Goal: Find specific page/section: Find specific page/section

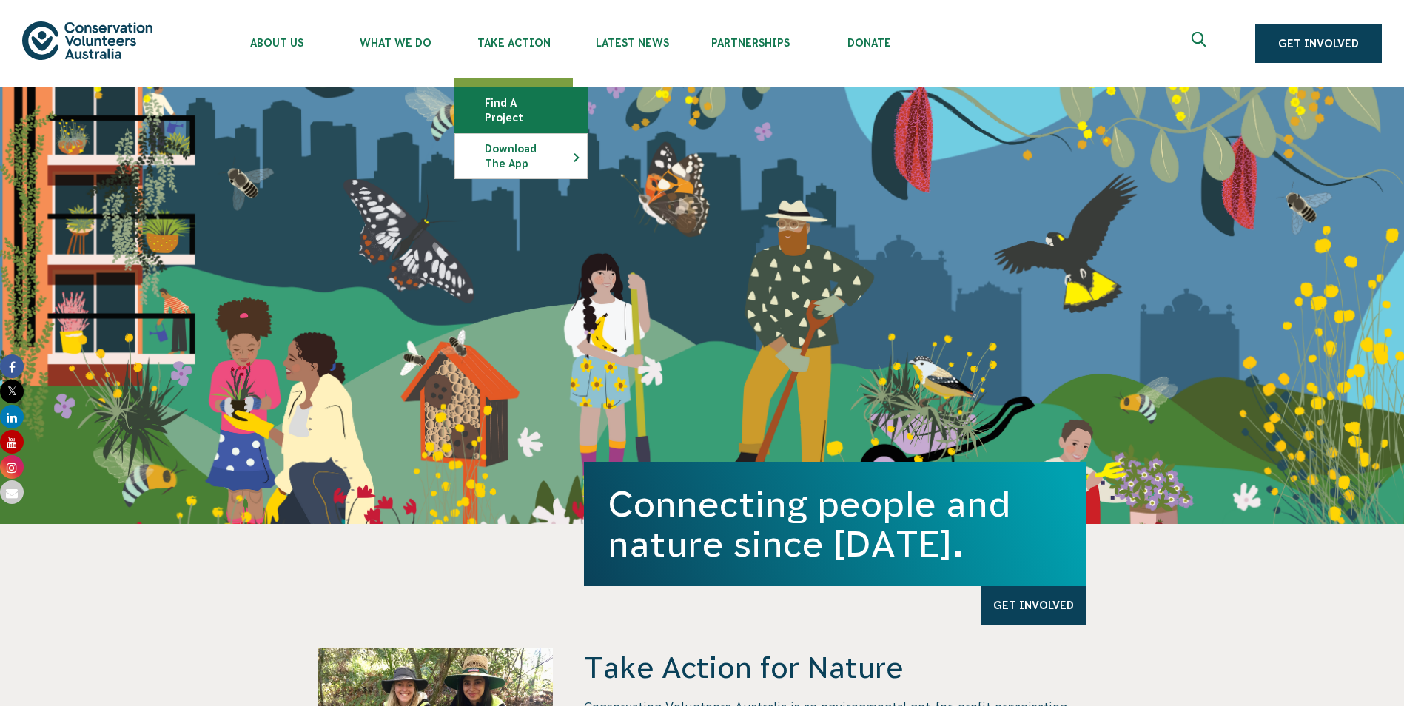
click at [509, 93] on link "Find a project" at bounding box center [521, 110] width 132 height 44
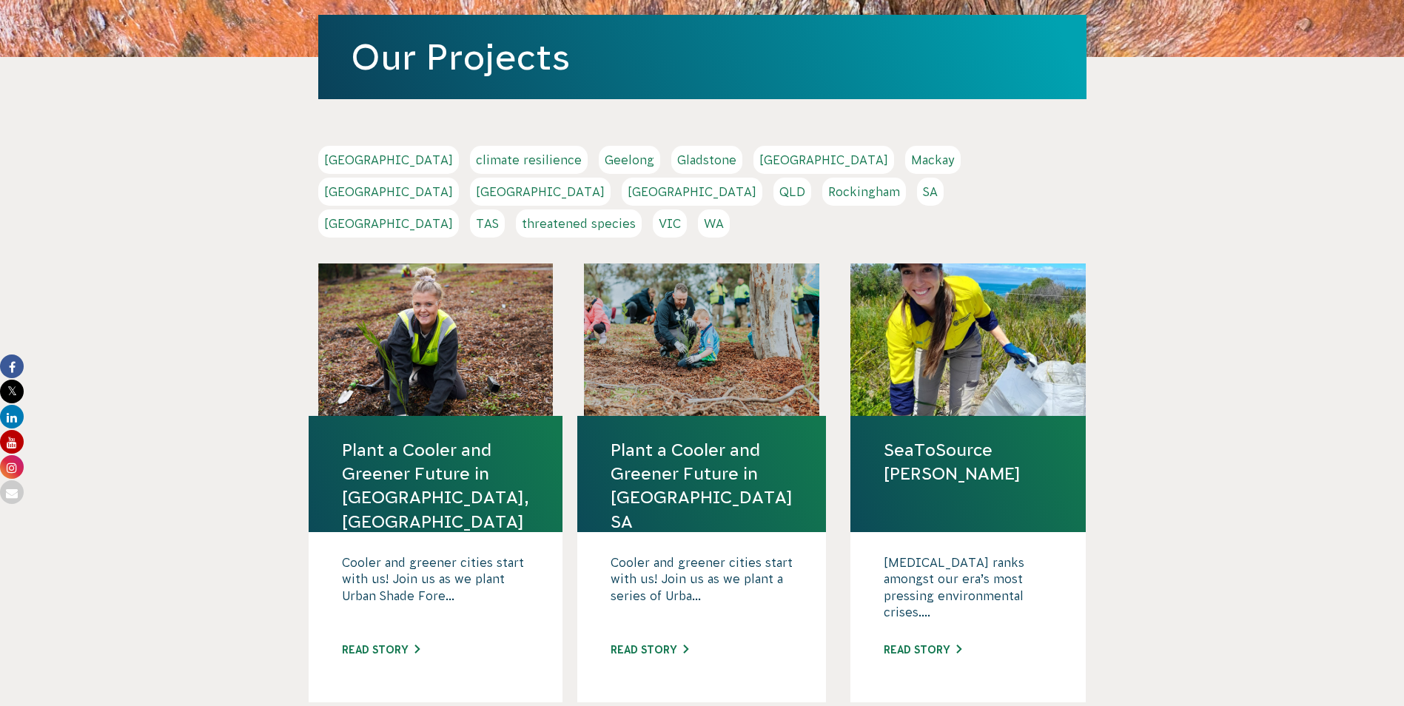
scroll to position [222, 0]
click at [611, 178] on link "[GEOGRAPHIC_DATA]" at bounding box center [540, 192] width 141 height 28
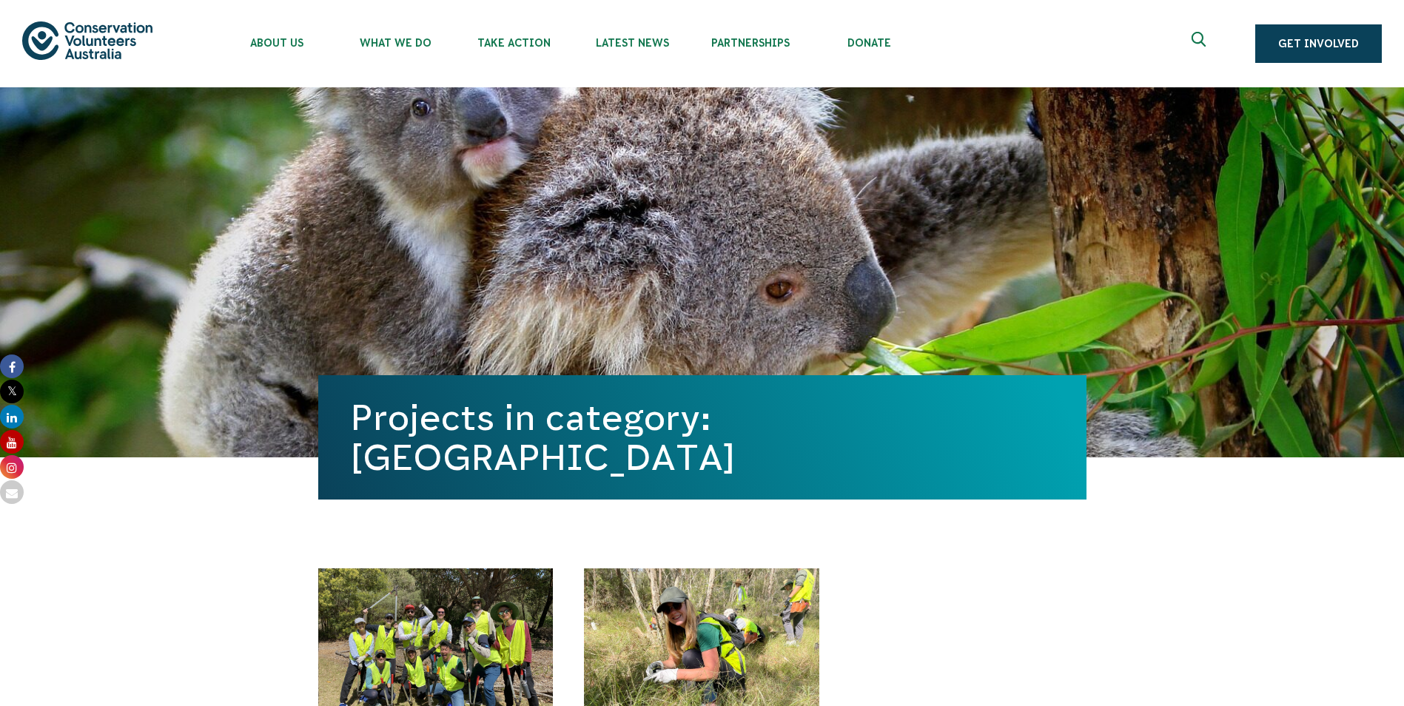
scroll to position [370, 0]
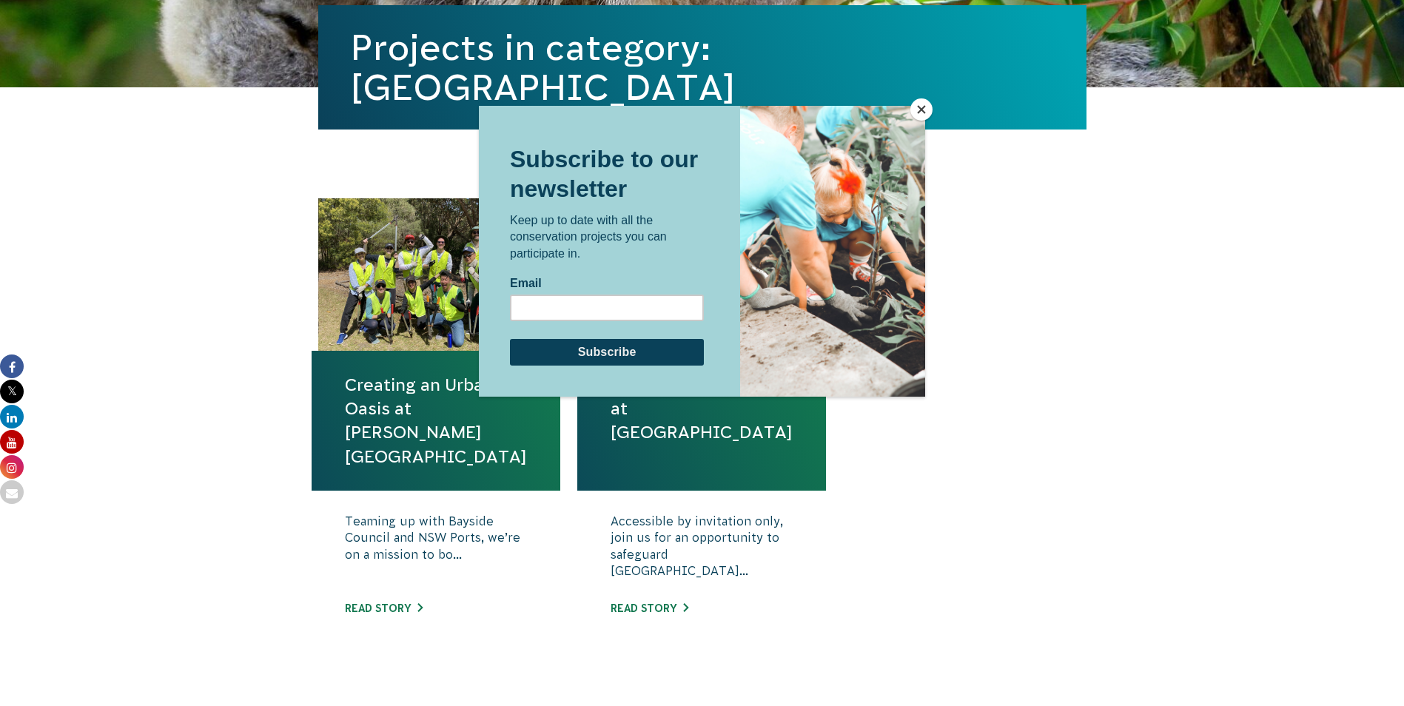
click at [924, 111] on button "Close" at bounding box center [921, 109] width 22 height 22
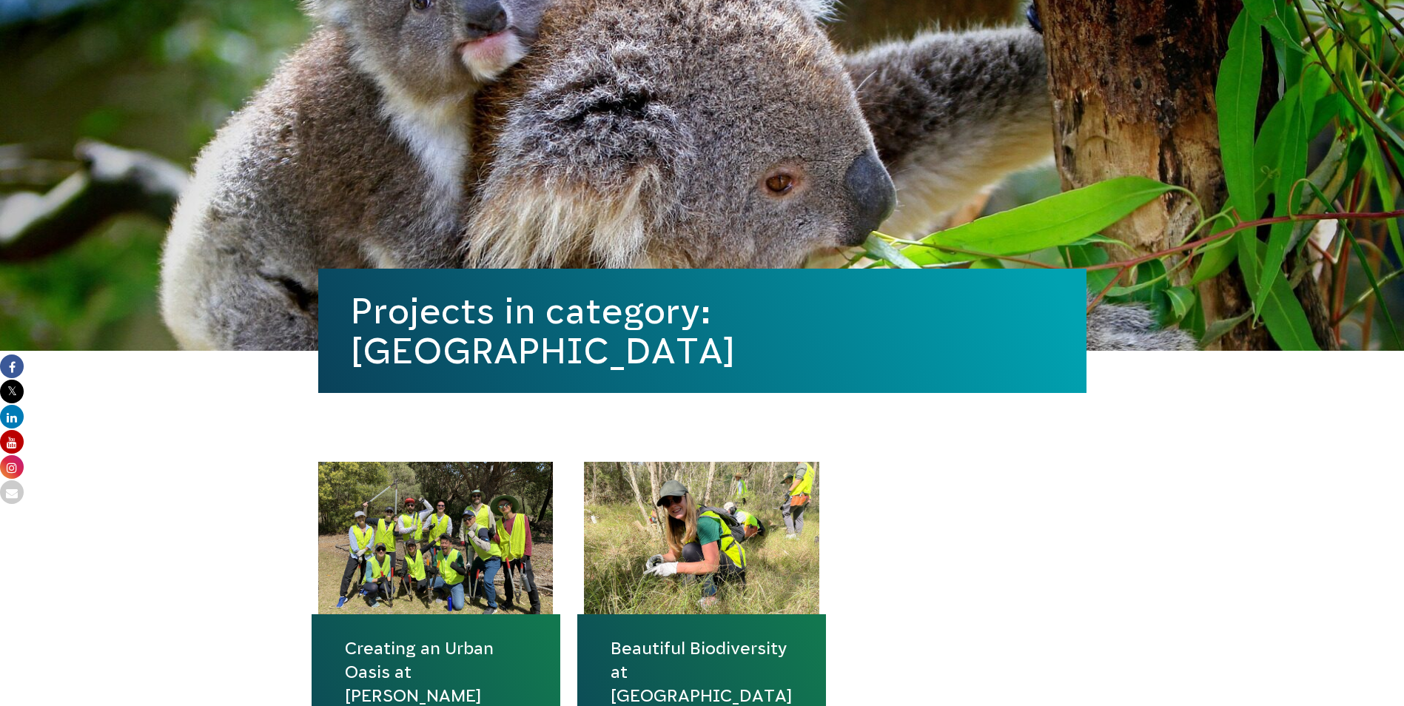
scroll to position [0, 0]
